Goal: Information Seeking & Learning: Learn about a topic

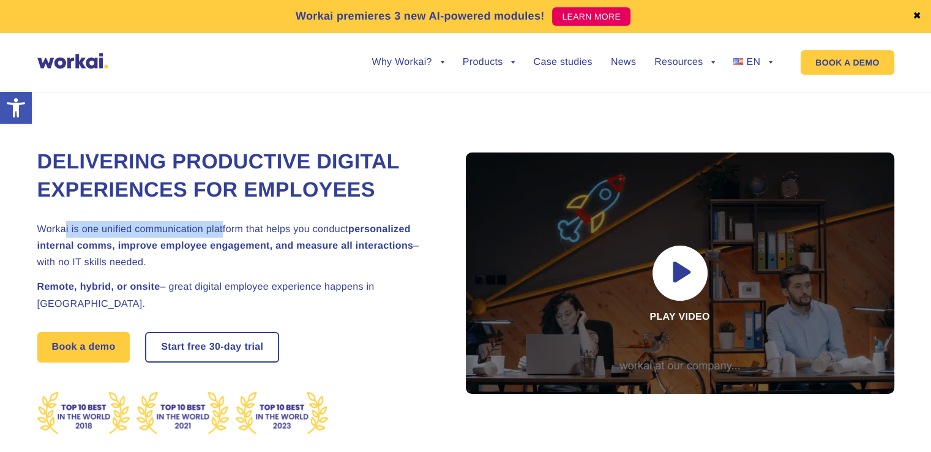
drag, startPoint x: 67, startPoint y: 255, endPoint x: 223, endPoint y: 255, distance: 156.2
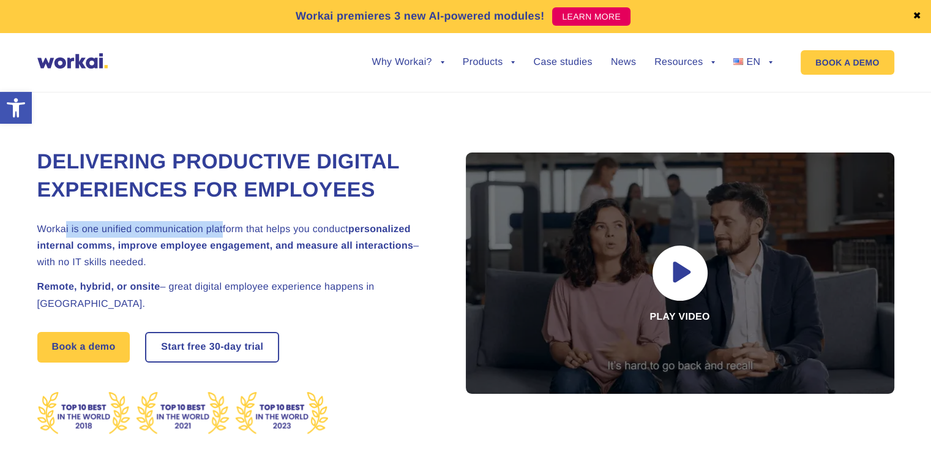
click at [223, 255] on h2 "Workai is one unified communication platform that helps you conduct personalize…" at bounding box center [236, 246] width 398 height 50
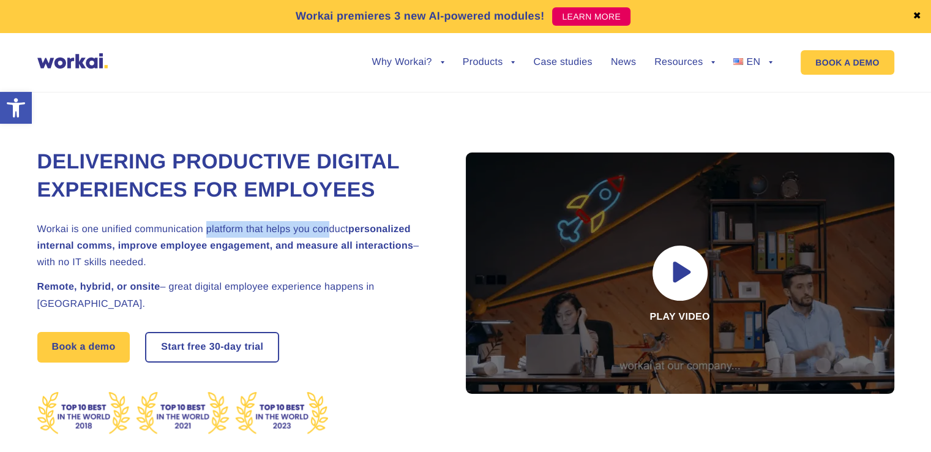
drag, startPoint x: 328, startPoint y: 258, endPoint x: 166, endPoint y: 261, distance: 162.3
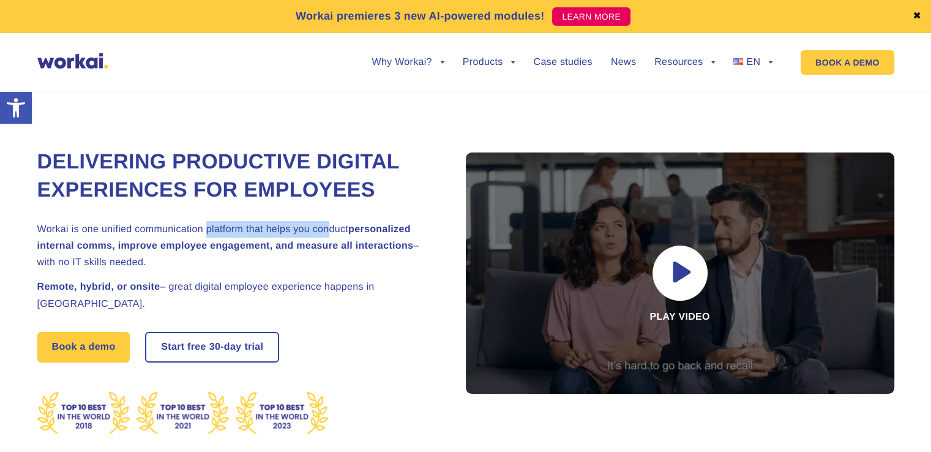
click at [187, 259] on h2 "Workai is one unified communication platform that helps you conduct personalize…" at bounding box center [236, 246] width 398 height 50
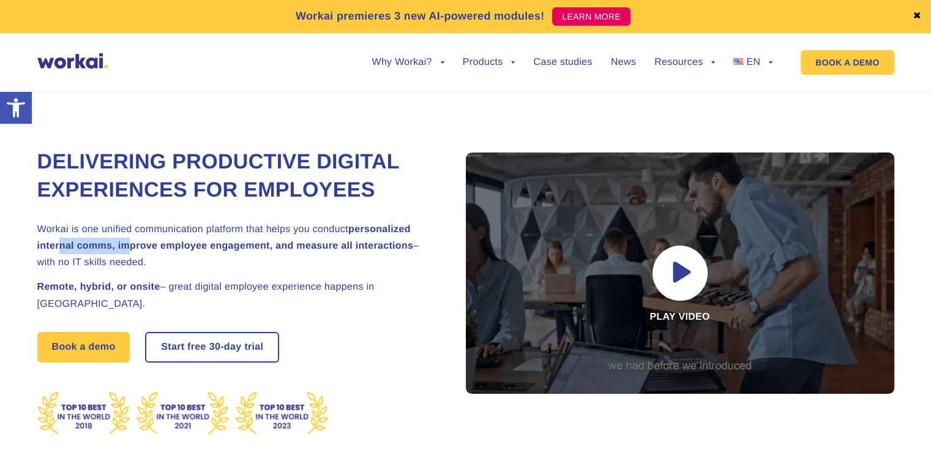
drag, startPoint x: 59, startPoint y: 271, endPoint x: 127, endPoint y: 274, distance: 67.4
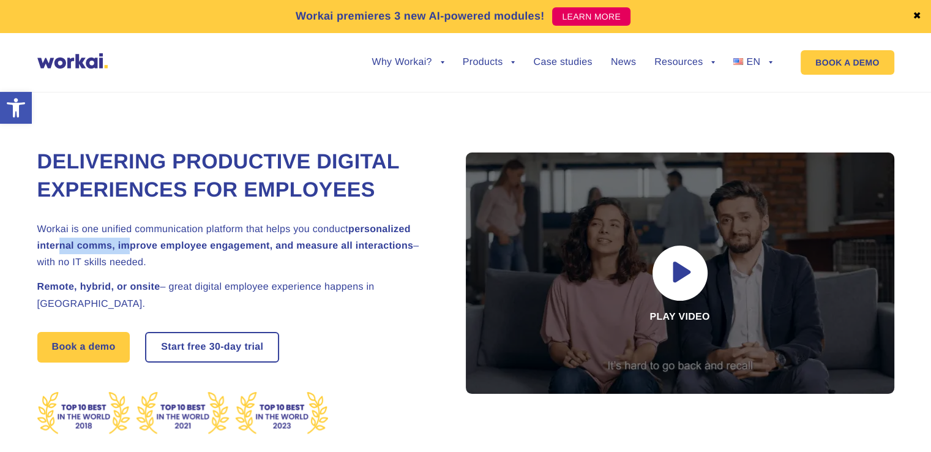
click at [127, 251] on strong "personalized internal comms, improve employee engagement, and measure all inter…" at bounding box center [225, 237] width 377 height 27
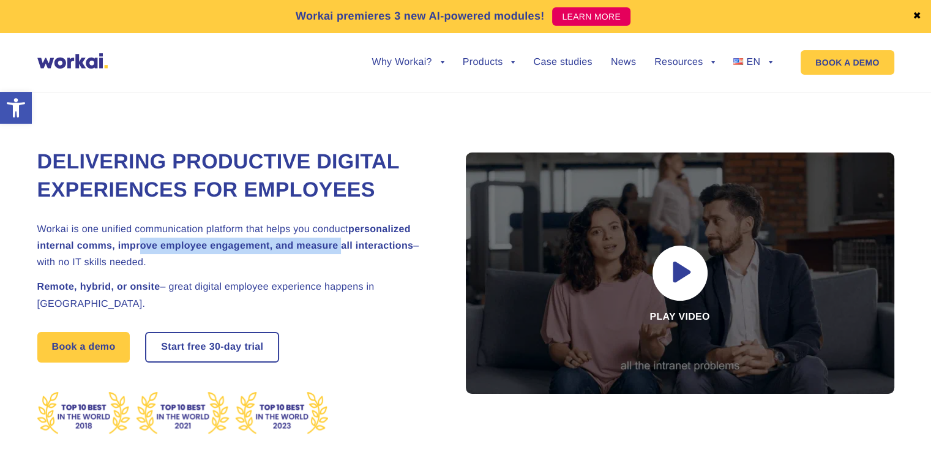
drag, startPoint x: 339, startPoint y: 277, endPoint x: 141, endPoint y: 278, distance: 197.8
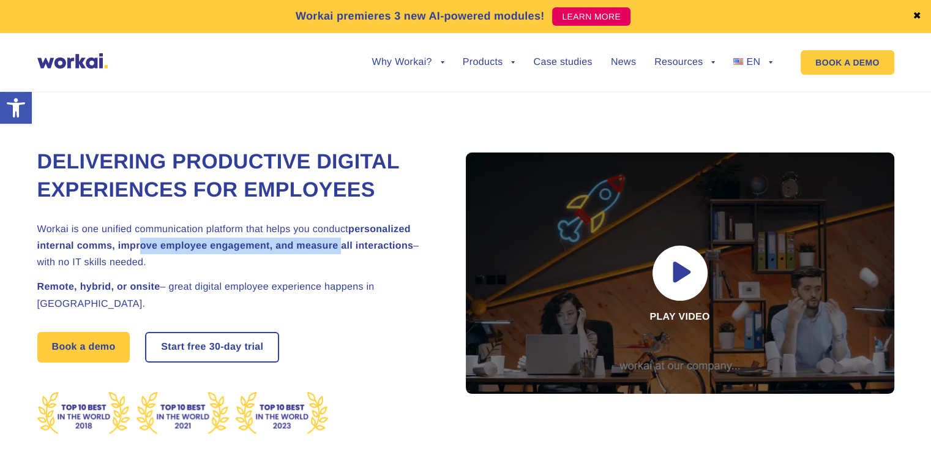
click at [141, 251] on strong "personalized internal comms, improve employee engagement, and measure all inter…" at bounding box center [225, 237] width 377 height 27
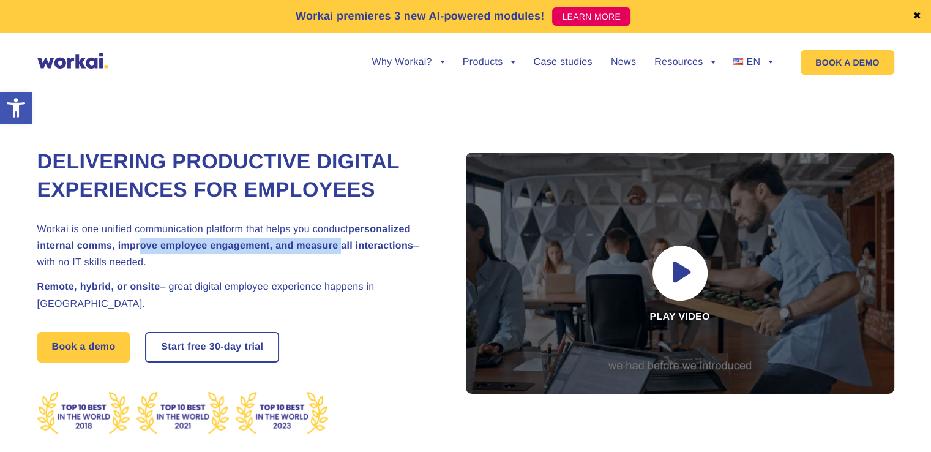
click at [140, 251] on strong "personalized internal comms, improve employee engagement, and measure all inter…" at bounding box center [225, 237] width 377 height 27
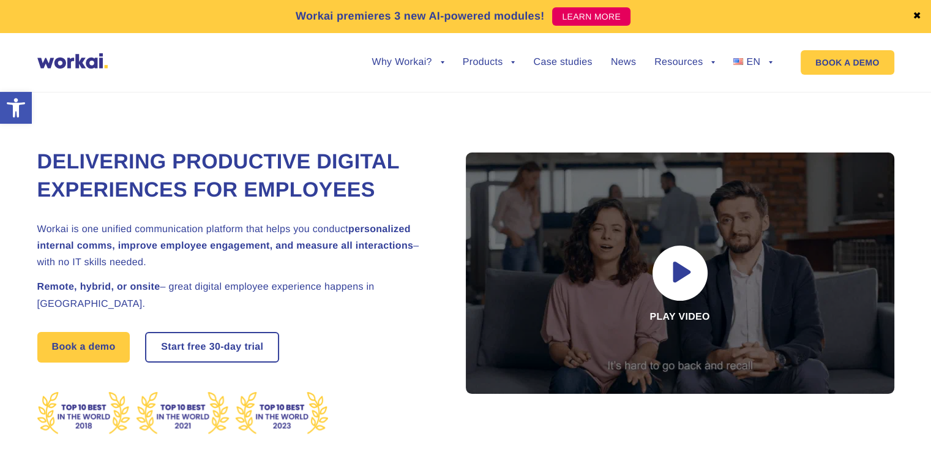
click at [140, 251] on strong "personalized internal comms, improve employee engagement, and measure all inter…" at bounding box center [225, 237] width 377 height 27
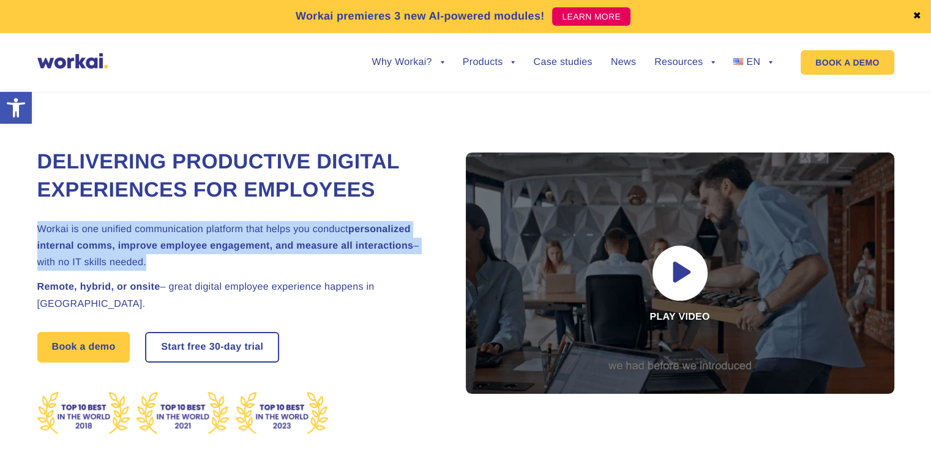
click at [140, 251] on strong "personalized internal comms, improve employee engagement, and measure all inter…" at bounding box center [225, 237] width 377 height 27
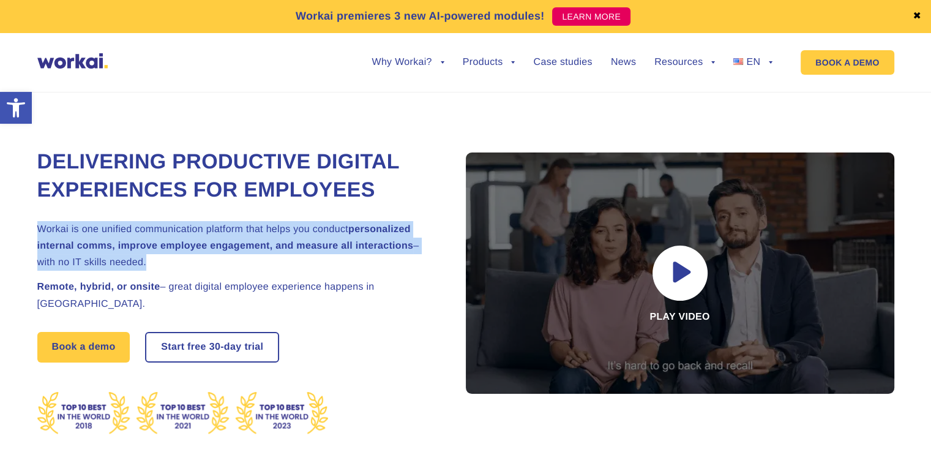
click at [108, 251] on strong "personalized internal comms, improve employee engagement, and measure all inter…" at bounding box center [225, 237] width 377 height 27
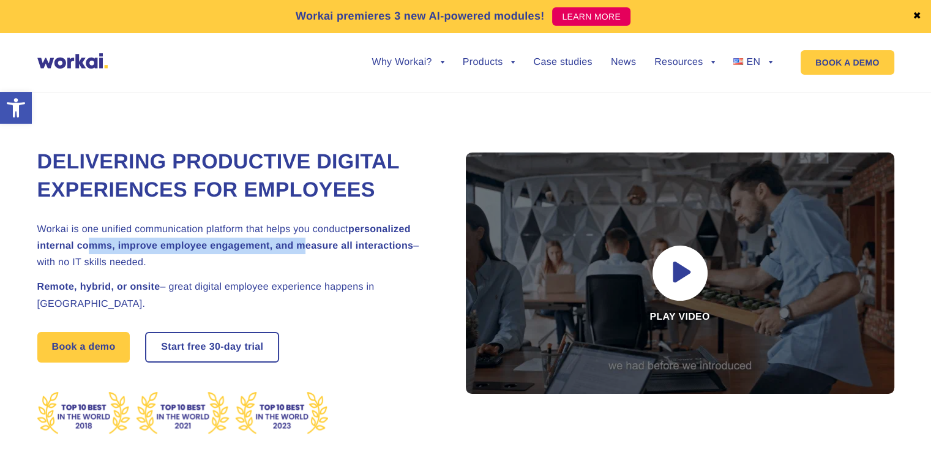
drag, startPoint x: 86, startPoint y: 277, endPoint x: 317, endPoint y: 280, distance: 230.9
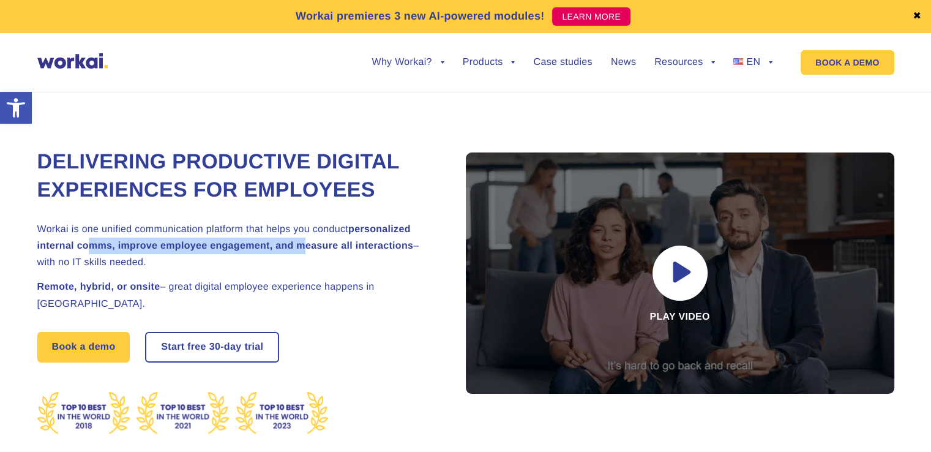
click at [314, 271] on h2 "Workai is one unified communication platform that helps you conduct personalize…" at bounding box center [236, 246] width 398 height 50
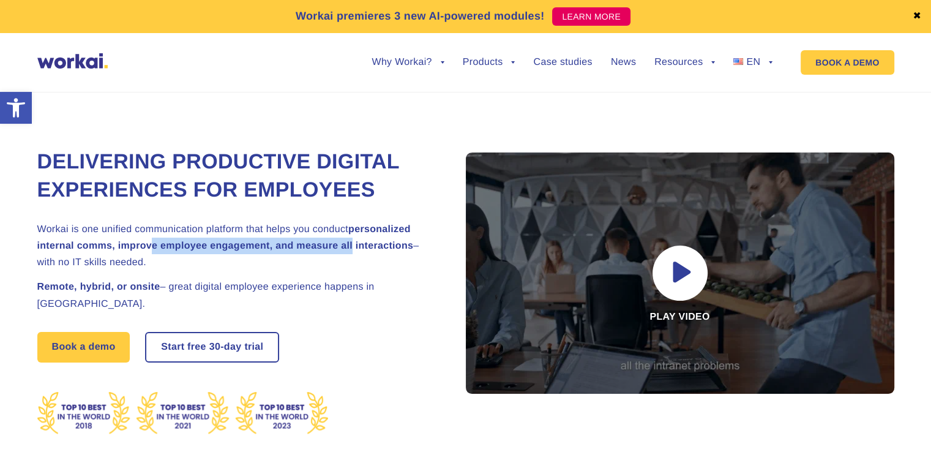
drag, startPoint x: 195, startPoint y: 279, endPoint x: 149, endPoint y: 277, distance: 45.4
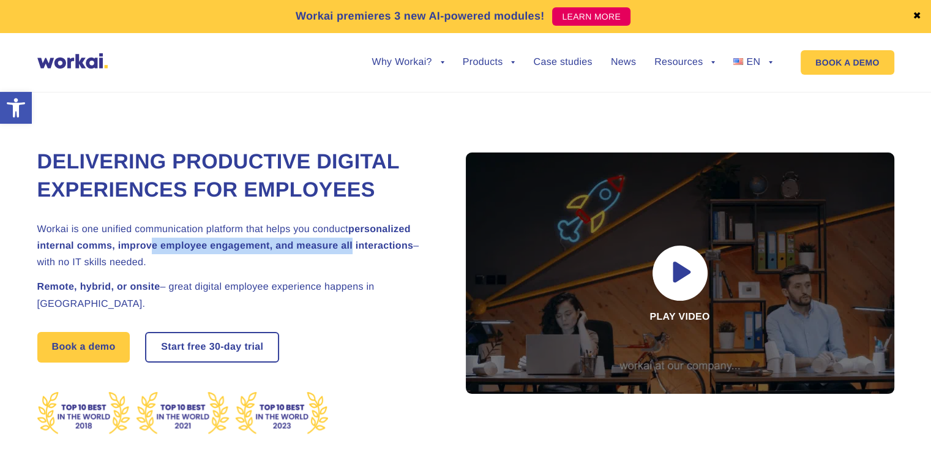
click at [150, 271] on h2 "Workai is one unified communication platform that helps you conduct personalize…" at bounding box center [236, 246] width 398 height 50
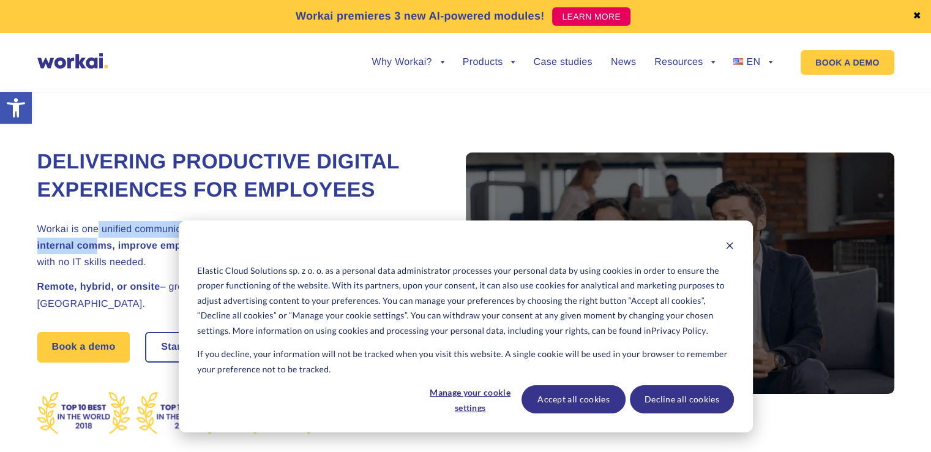
drag, startPoint x: 97, startPoint y: 273, endPoint x: 108, endPoint y: 282, distance: 14.3
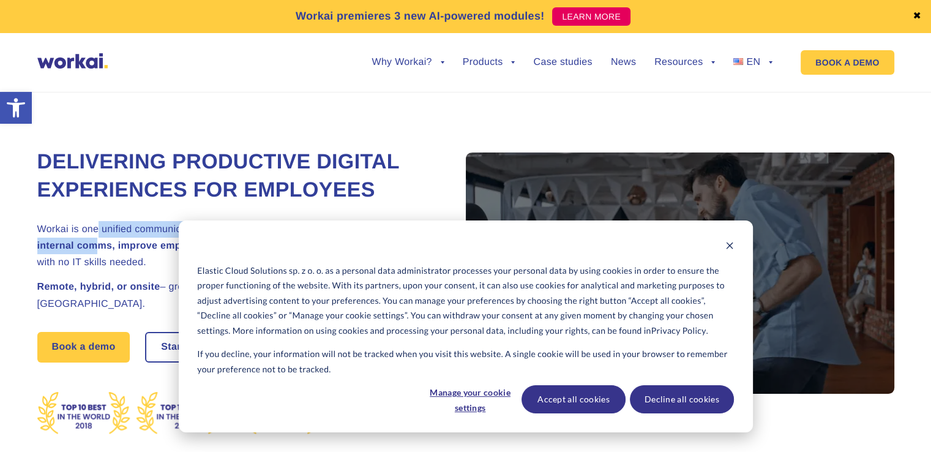
click at [103, 271] on h2 "Workai is one unified communication platform that helps you conduct personalize…" at bounding box center [236, 246] width 398 height 50
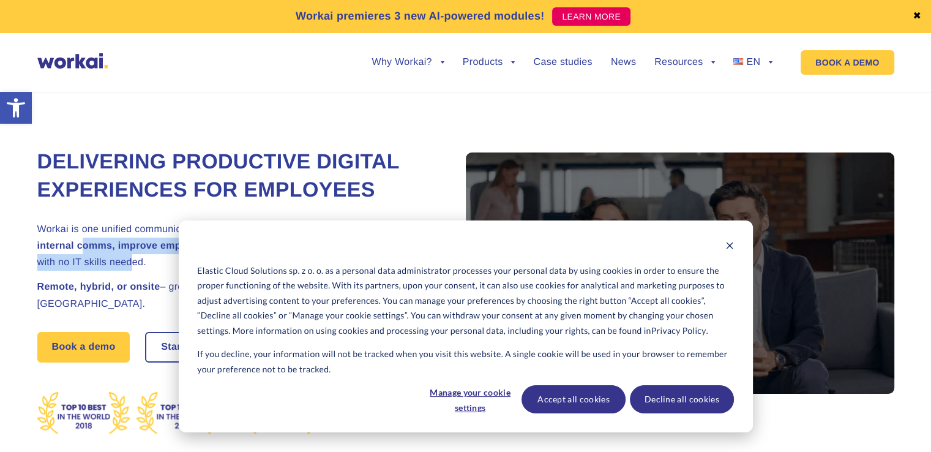
drag, startPoint x: 122, startPoint y: 291, endPoint x: 80, endPoint y: 277, distance: 44.5
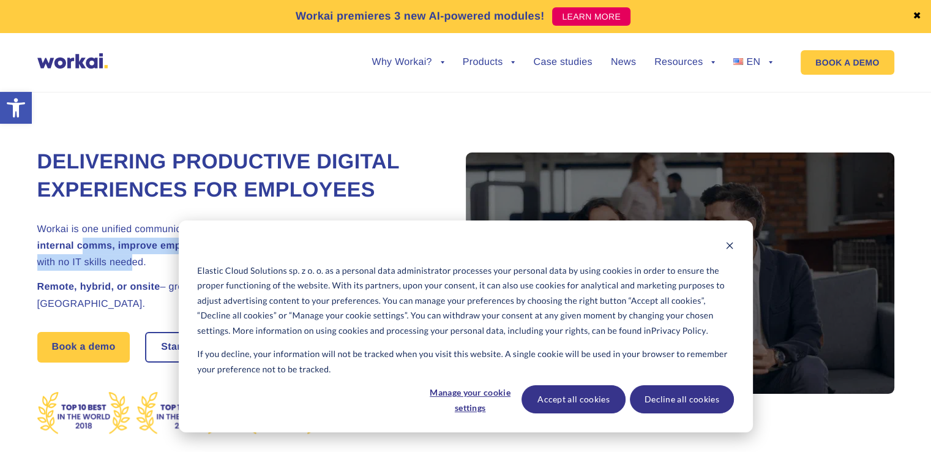
click at [80, 271] on h2 "Workai is one unified communication platform that helps you conduct personalize…" at bounding box center [236, 246] width 398 height 50
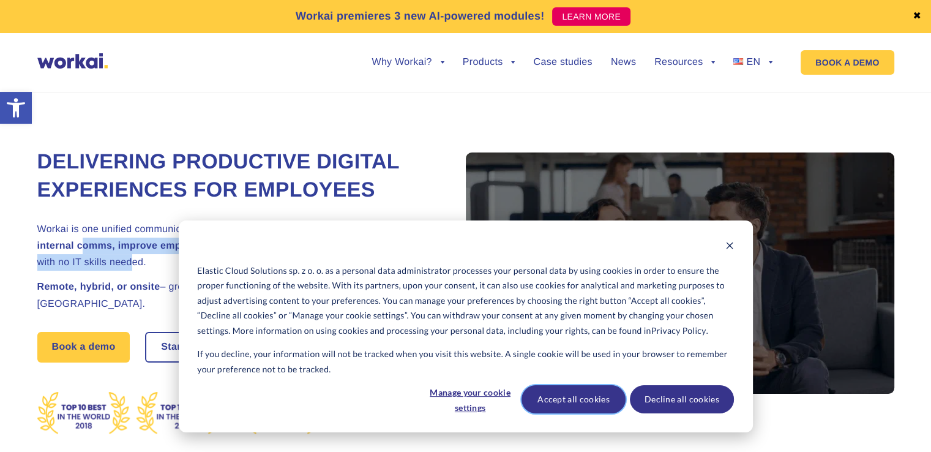
click at [563, 394] on button "Accept all cookies" at bounding box center [574, 399] width 104 height 28
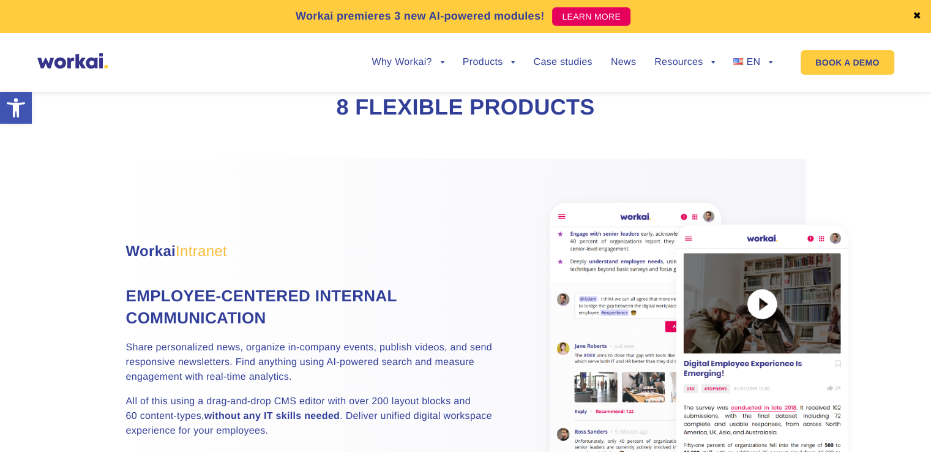
scroll to position [735, 0]
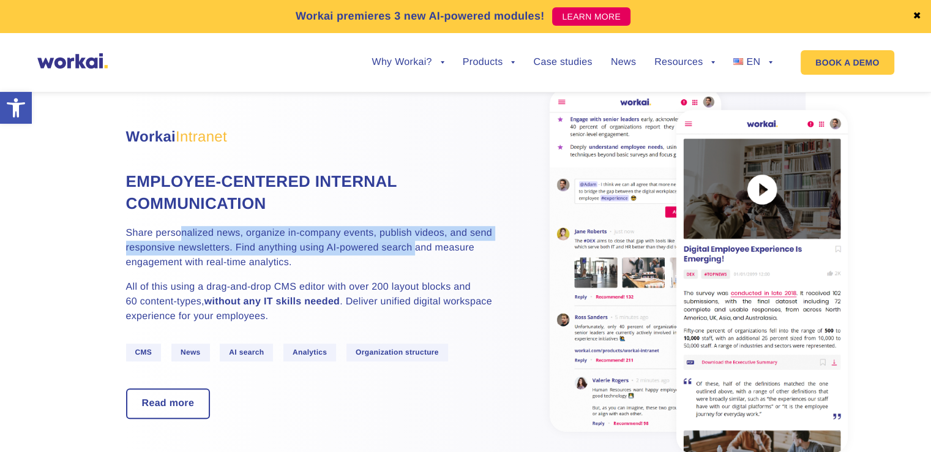
drag, startPoint x: 179, startPoint y: 243, endPoint x: 419, endPoint y: 253, distance: 240.3
click at [419, 253] on p "Share personalized news, organize in-company events, publish videos, and send r…" at bounding box center [309, 248] width 367 height 44
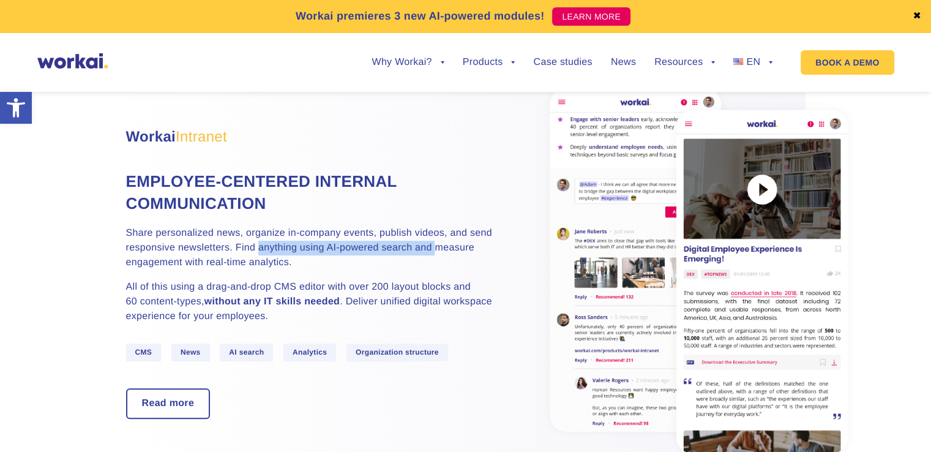
drag, startPoint x: 438, startPoint y: 257, endPoint x: 260, endPoint y: 258, distance: 178.2
click at [260, 258] on p "Share personalized news, organize in-company events, publish videos, and send r…" at bounding box center [309, 248] width 367 height 44
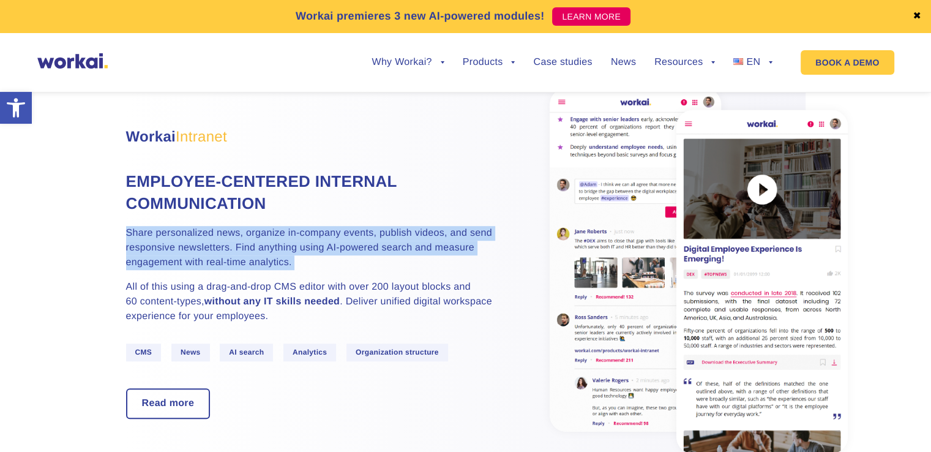
click at [260, 258] on p "Share personalized news, organize in-company events, publish videos, and send r…" at bounding box center [309, 248] width 367 height 44
click at [220, 257] on p "Share personalized news, organize in-company events, publish videos, and send r…" at bounding box center [309, 248] width 367 height 44
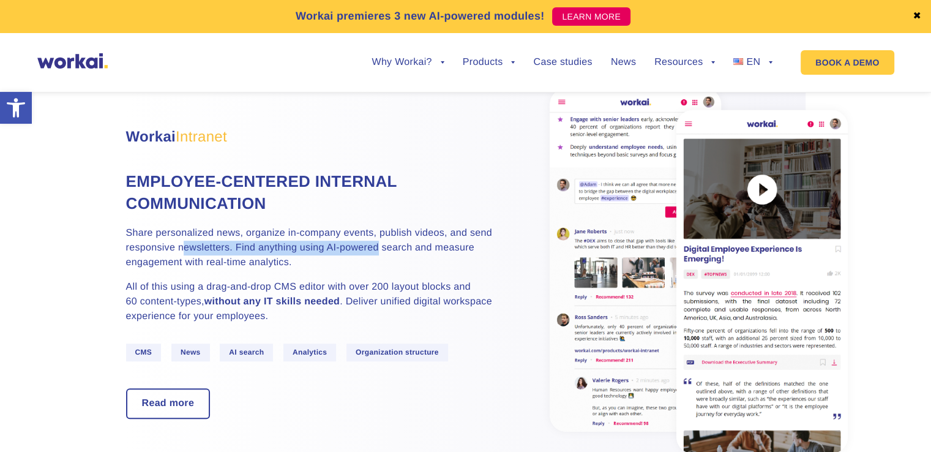
drag, startPoint x: 184, startPoint y: 255, endPoint x: 377, endPoint y: 258, distance: 192.9
click at [377, 258] on p "Share personalized news, organize in-company events, publish videos, and send r…" at bounding box center [309, 248] width 367 height 44
click at [392, 257] on p "Share personalized news, organize in-company events, publish videos, and send r…" at bounding box center [309, 248] width 367 height 44
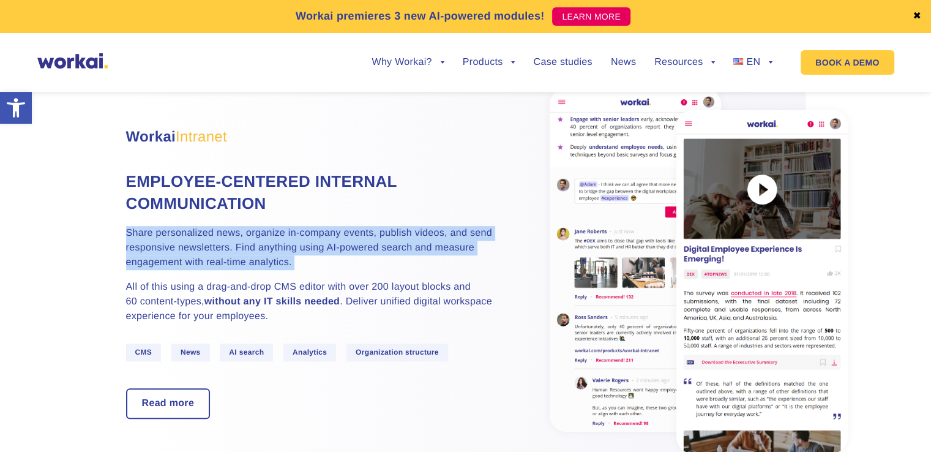
click at [392, 257] on p "Share personalized news, organize in-company events, publish videos, and send r…" at bounding box center [309, 248] width 367 height 44
click at [348, 255] on p "Share personalized news, organize in-company events, publish videos, and send r…" at bounding box center [309, 248] width 367 height 44
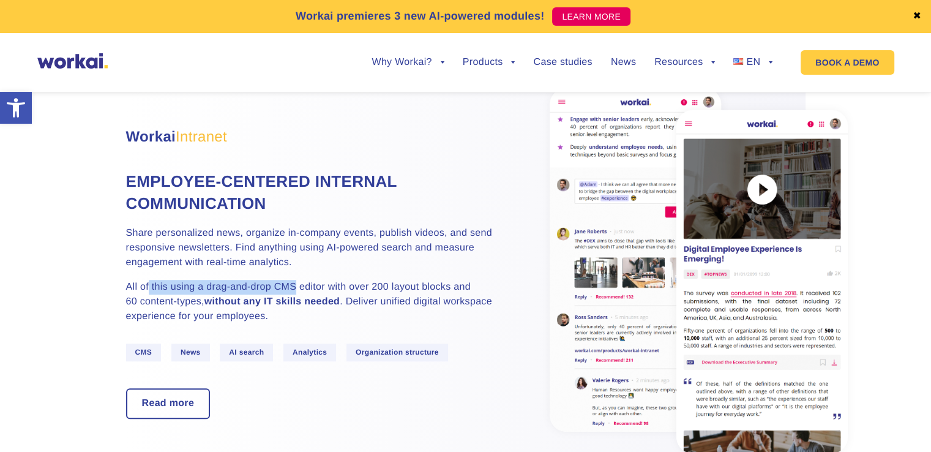
drag, startPoint x: 147, startPoint y: 294, endPoint x: 294, endPoint y: 292, distance: 147.0
click at [294, 292] on p "All of this using a drag-and-drop CMS editor with over 200 layout blocks and 60…" at bounding box center [309, 302] width 367 height 44
drag, startPoint x: 407, startPoint y: 293, endPoint x: 198, endPoint y: 295, distance: 208.8
click at [198, 295] on p "All of this using a drag-and-drop CMS editor with over 200 layout blocks and 60…" at bounding box center [309, 302] width 367 height 44
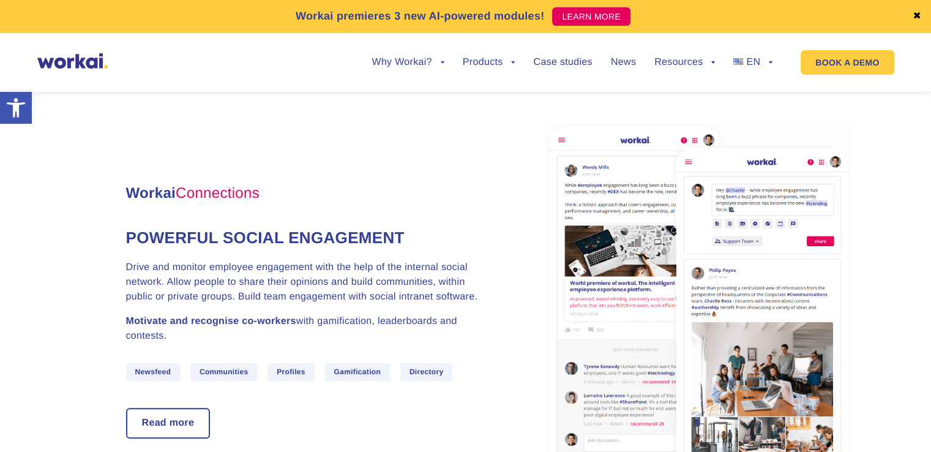
scroll to position [1164, 0]
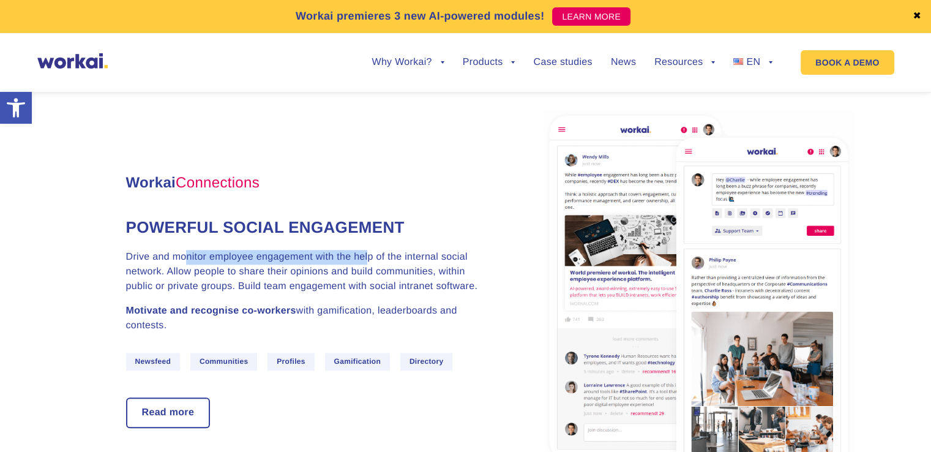
drag, startPoint x: 184, startPoint y: 265, endPoint x: 367, endPoint y: 263, distance: 183.7
click at [367, 263] on p "Drive and monitor employee engagement with the help of the internal social netw…" at bounding box center [309, 272] width 367 height 44
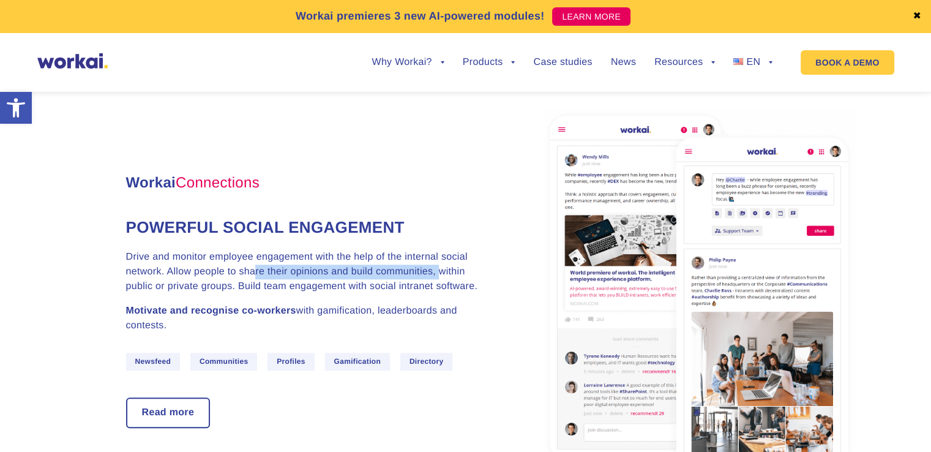
drag, startPoint x: 393, startPoint y: 282, endPoint x: 244, endPoint y: 281, distance: 148.2
click at [252, 281] on p "Drive and monitor employee engagement with the help of the internal social netw…" at bounding box center [309, 272] width 367 height 44
drag, startPoint x: 157, startPoint y: 282, endPoint x: 382, endPoint y: 280, distance: 225.4
click at [382, 280] on p "Drive and monitor employee engagement with the help of the internal social netw…" at bounding box center [309, 272] width 367 height 44
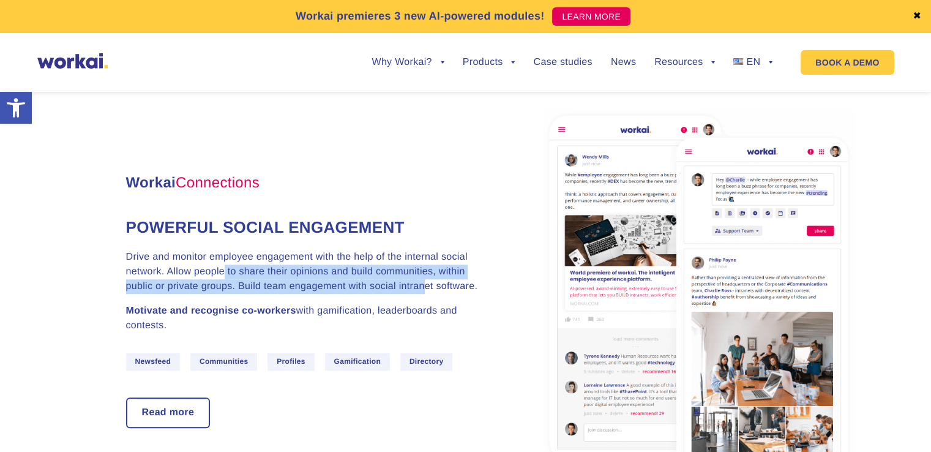
drag, startPoint x: 300, startPoint y: 290, endPoint x: 211, endPoint y: 283, distance: 89.1
click at [223, 284] on p "Drive and monitor employee engagement with the help of the internal social netw…" at bounding box center [309, 272] width 367 height 44
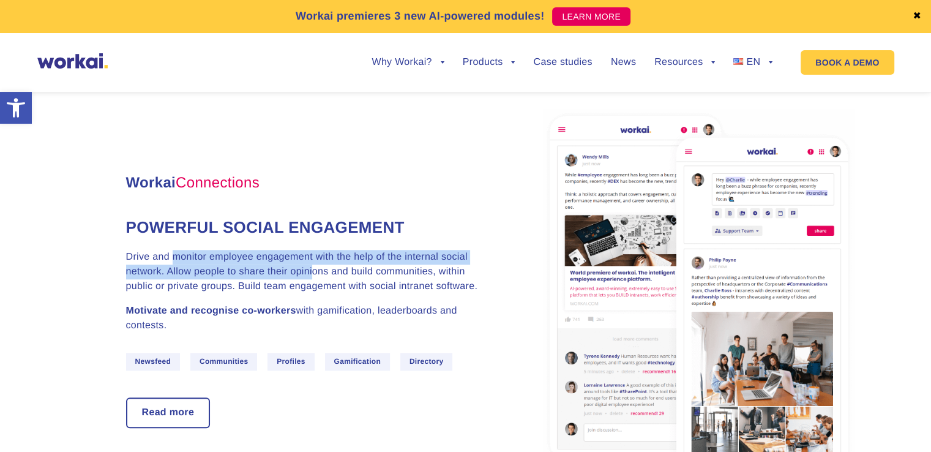
drag, startPoint x: 171, startPoint y: 270, endPoint x: 366, endPoint y: 285, distance: 195.3
click at [334, 285] on p "Drive and monitor employee engagement with the help of the internal social netw…" at bounding box center [309, 272] width 367 height 44
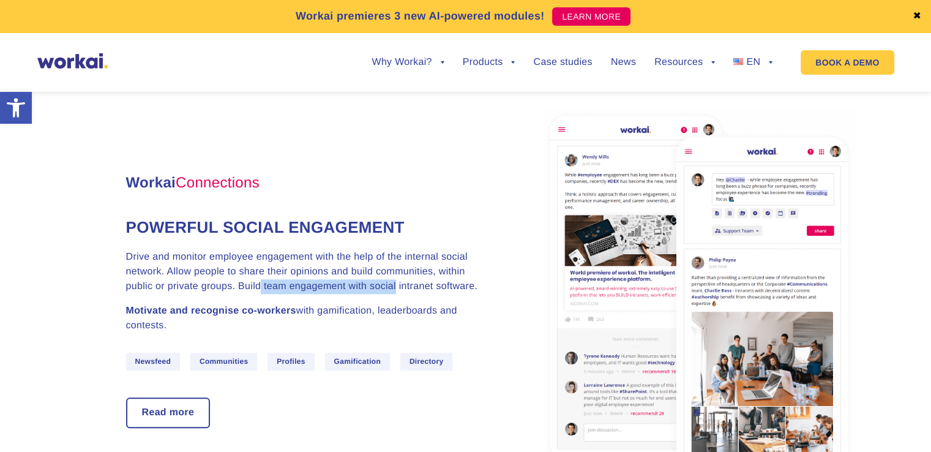
drag, startPoint x: 394, startPoint y: 295, endPoint x: 239, endPoint y: 289, distance: 155.7
click at [245, 290] on p "Drive and monitor employee engagement with the help of the internal social netw…" at bounding box center [309, 272] width 367 height 44
click at [238, 288] on p "Drive and monitor employee engagement with the help of the internal social netw…" at bounding box center [309, 272] width 367 height 44
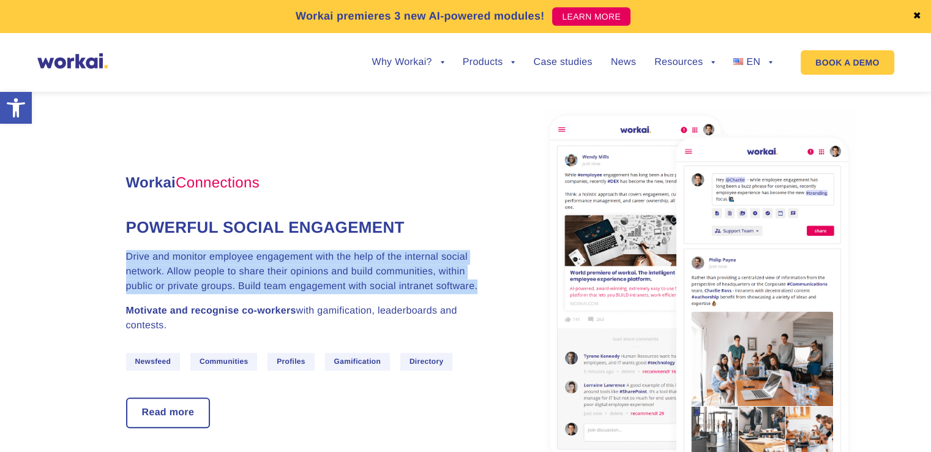
click at [238, 288] on p "Drive and monitor employee engagement with the help of the internal social netw…" at bounding box center [309, 272] width 367 height 44
click at [226, 282] on p "Drive and monitor employee engagement with the help of the internal social netw…" at bounding box center [309, 272] width 367 height 44
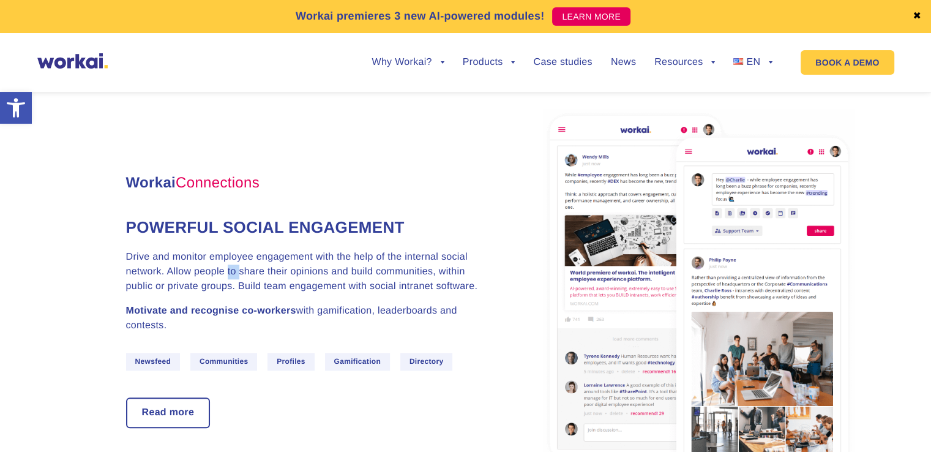
click at [226, 282] on p "Drive and monitor employee engagement with the help of the internal social netw…" at bounding box center [309, 272] width 367 height 44
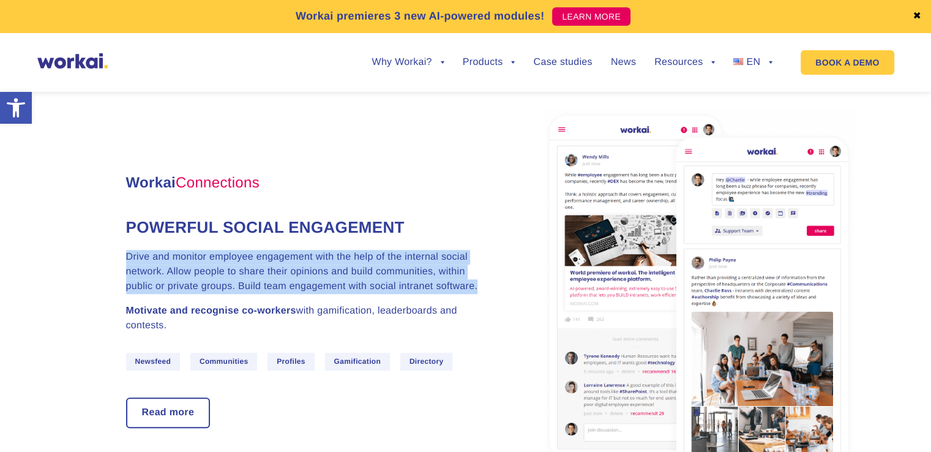
click at [226, 282] on p "Drive and monitor employee engagement with the help of the internal social netw…" at bounding box center [309, 272] width 367 height 44
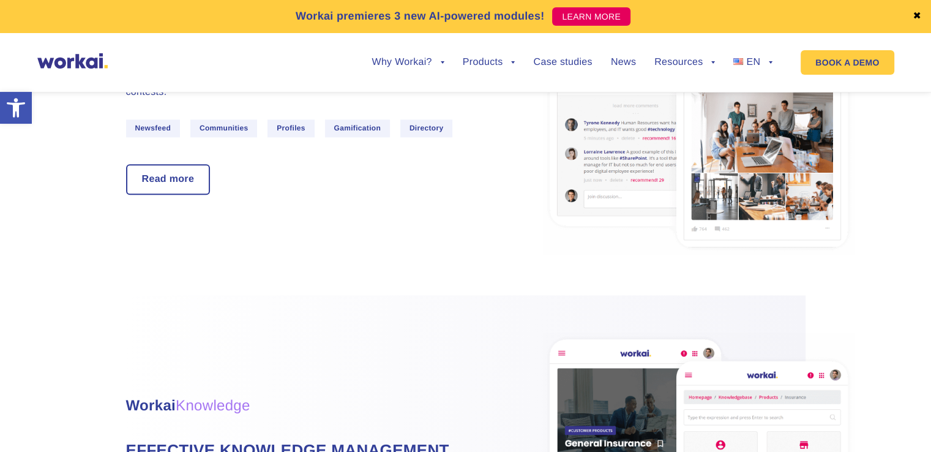
scroll to position [1592, 0]
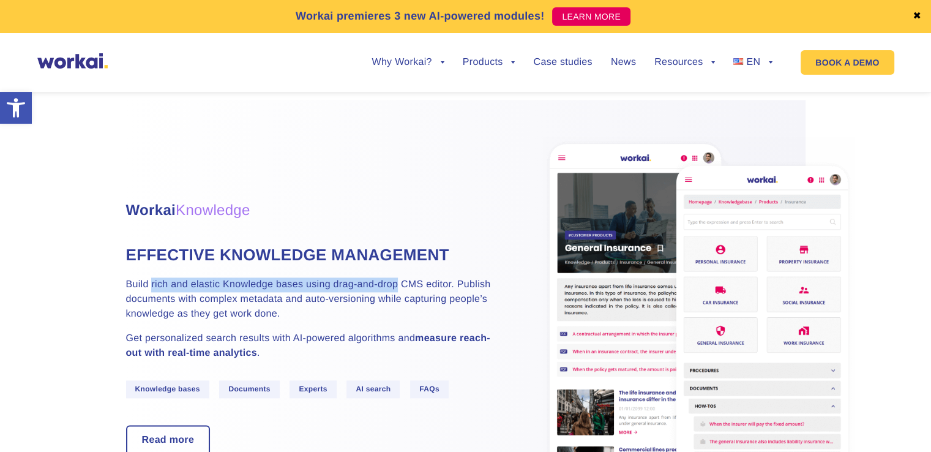
drag, startPoint x: 150, startPoint y: 293, endPoint x: 419, endPoint y: 292, distance: 268.9
click at [397, 293] on p "Build rich and elastic Knowledge bases using drag-and-drop CMS editor. Publish …" at bounding box center [309, 299] width 367 height 44
drag, startPoint x: 429, startPoint y: 292, endPoint x: 252, endPoint y: 298, distance: 176.5
click at [252, 298] on p "Build rich and elastic Knowledge bases using drag-and-drop CMS editor. Publish …" at bounding box center [309, 299] width 367 height 44
click at [251, 298] on p "Build rich and elastic Knowledge bases using drag-and-drop CMS editor. Publish …" at bounding box center [309, 299] width 367 height 44
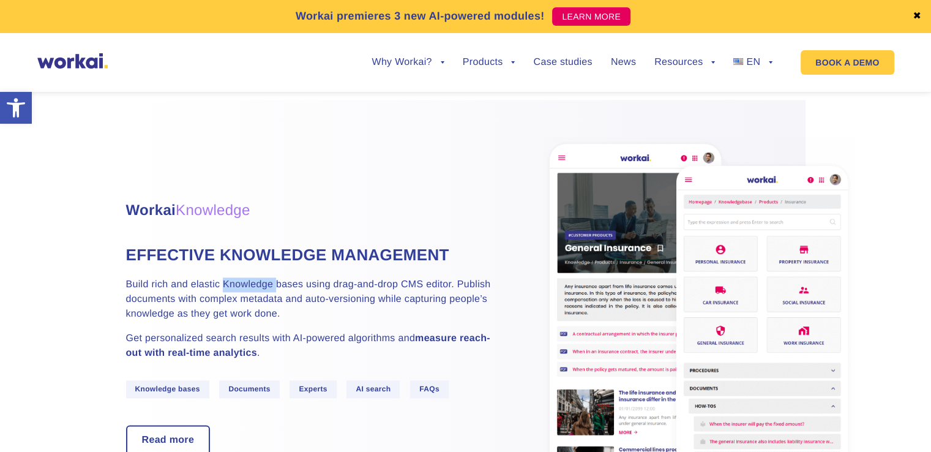
click at [251, 298] on p "Build rich and elastic Knowledge bases using drag-and-drop CMS editor. Publish …" at bounding box center [309, 299] width 367 height 44
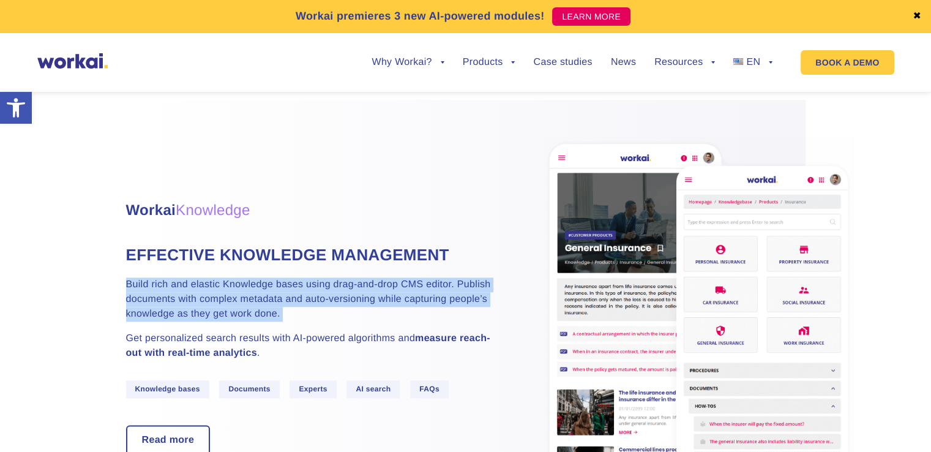
click at [251, 298] on p "Build rich and elastic Knowledge bases using drag-and-drop CMS editor. Publish …" at bounding box center [309, 299] width 367 height 44
click at [246, 303] on p "Build rich and elastic Knowledge bases using drag-and-drop CMS editor. Publish …" at bounding box center [309, 299] width 367 height 44
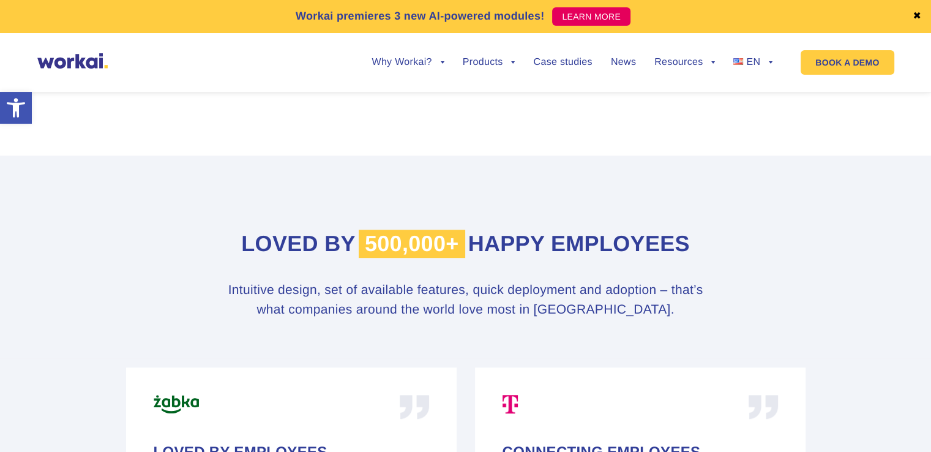
scroll to position [5267, 0]
